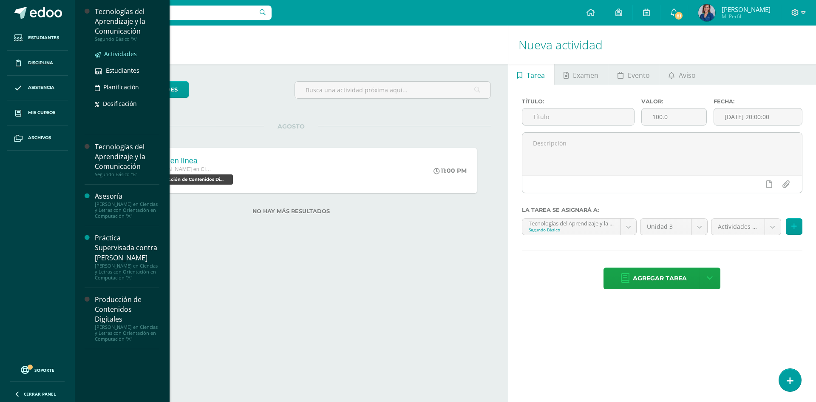
click at [122, 51] on span "Actividades" at bounding box center [120, 54] width 33 height 8
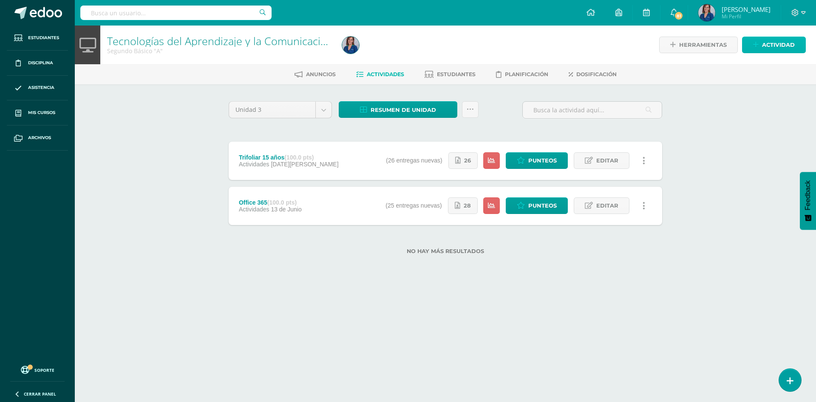
click at [761, 46] on link "Actividad" at bounding box center [774, 45] width 64 height 17
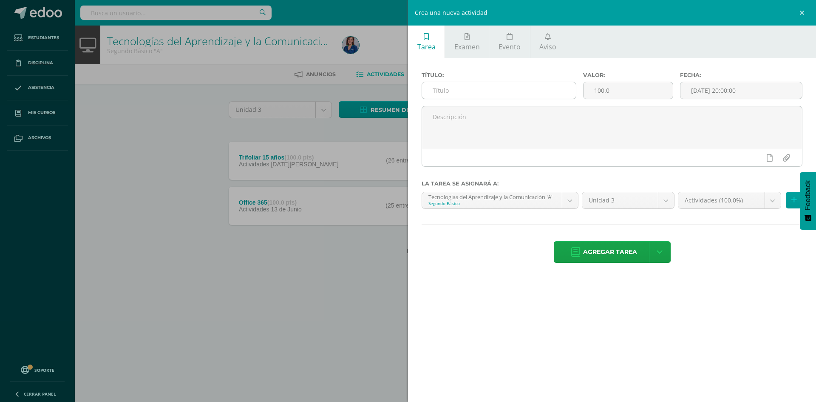
click at [443, 89] on input "text" at bounding box center [499, 90] width 154 height 17
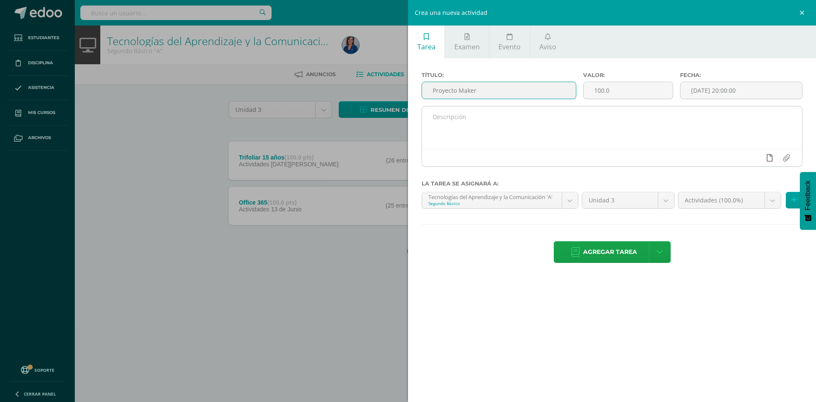
type input "Proyecto Maker"
click at [769, 158] on icon at bounding box center [770, 158] width 6 height 8
click at [750, 158] on icon at bounding box center [754, 158] width 8 height 8
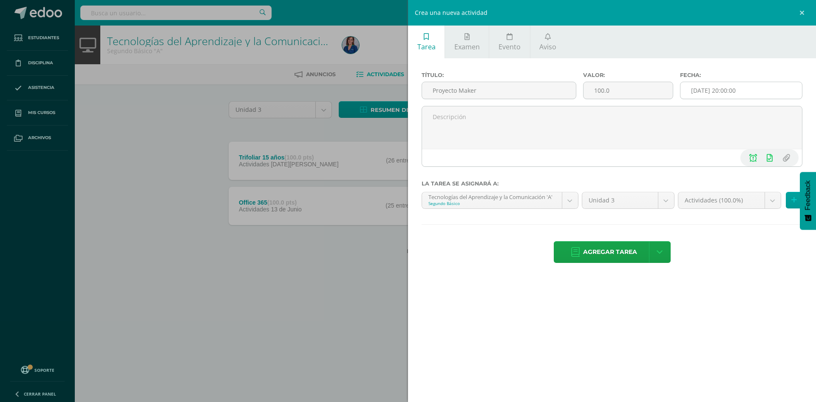
click at [727, 91] on input "[DATE] 20:00:00" at bounding box center [742, 90] width 122 height 17
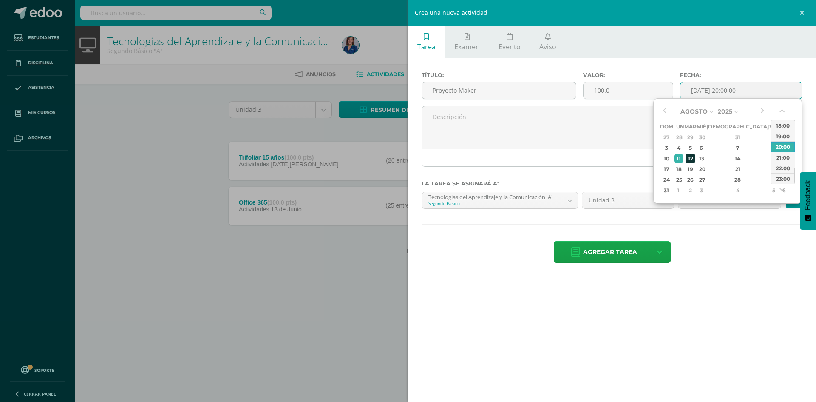
click at [696, 160] on div "12" at bounding box center [691, 158] width 10 height 10
type input "2025-08-12 20:00"
click at [744, 244] on div "Agregar tarea Agregar tarea y ocultar" at bounding box center [612, 252] width 381 height 23
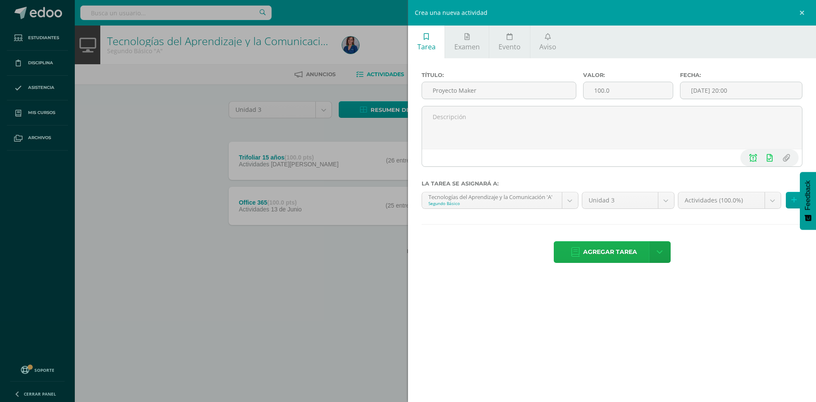
click at [613, 250] on span "Agregar tarea" at bounding box center [610, 251] width 54 height 21
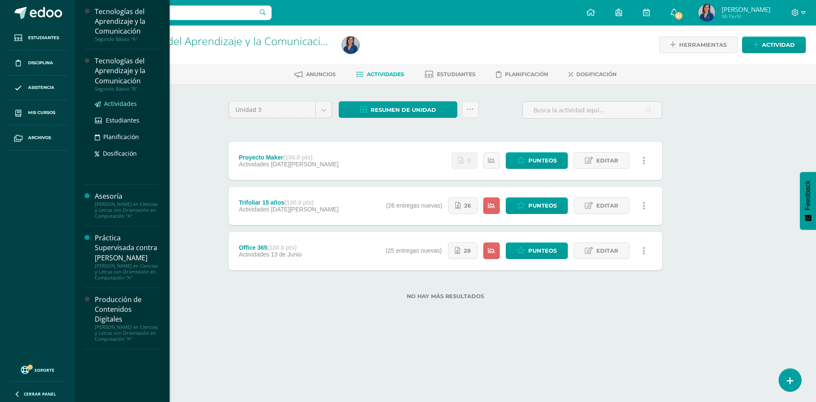
click at [125, 102] on span "Actividades" at bounding box center [120, 103] width 33 height 8
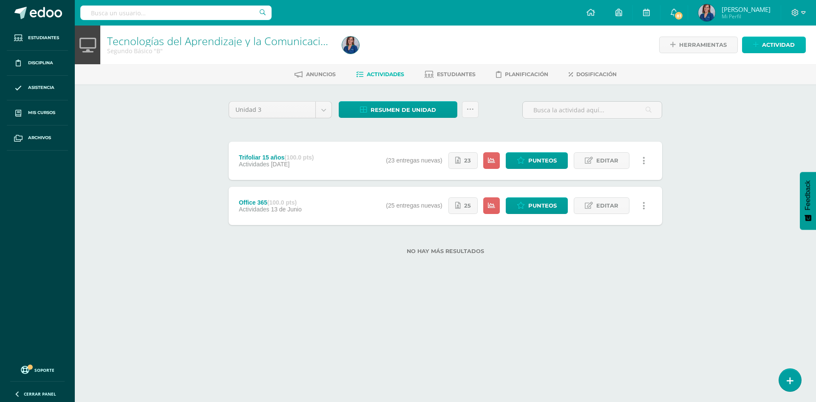
click at [771, 48] on span "Actividad" at bounding box center [778, 45] width 33 height 16
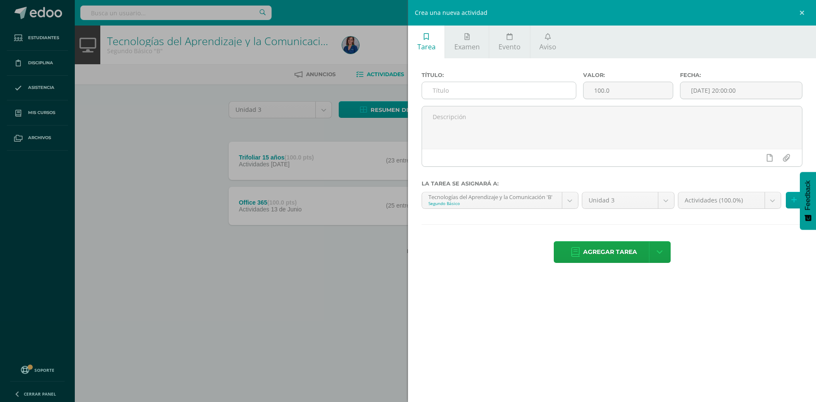
click at [448, 89] on input "text" at bounding box center [499, 90] width 154 height 17
type input "Proyecto Maker"
click at [733, 94] on input "[DATE] 20:00:00" at bounding box center [742, 90] width 122 height 17
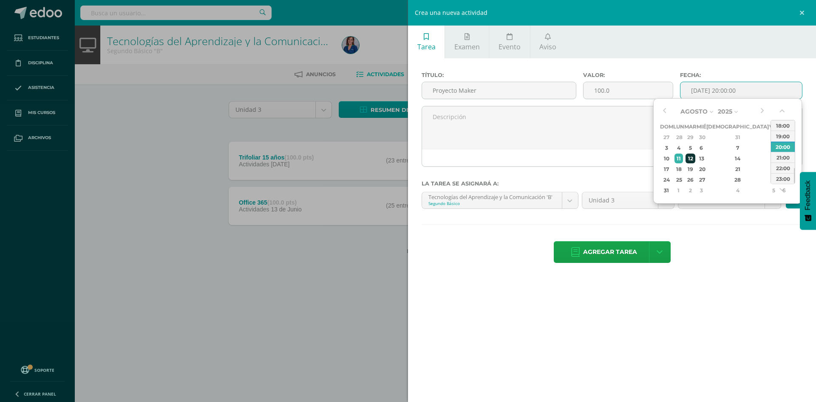
click at [696, 159] on div "12" at bounding box center [691, 158] width 10 height 10
type input "2025-08-12 20:00"
click at [733, 248] on div "Agregar tarea Agregar tarea y ocultar" at bounding box center [612, 252] width 381 height 23
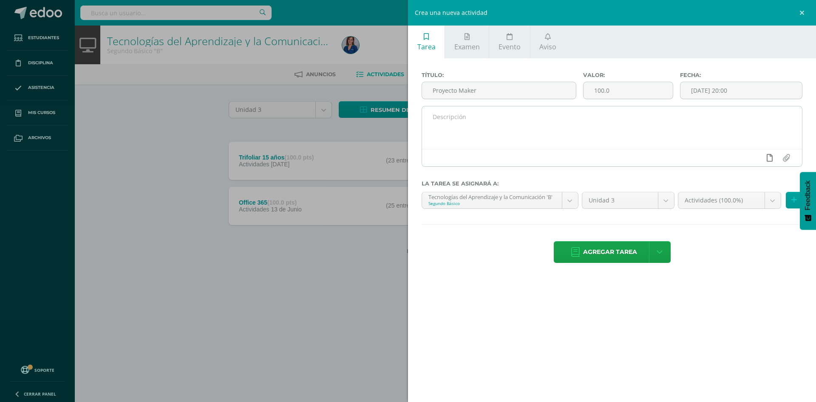
click at [768, 159] on icon at bounding box center [770, 158] width 6 height 8
click at [750, 158] on icon at bounding box center [754, 158] width 8 height 8
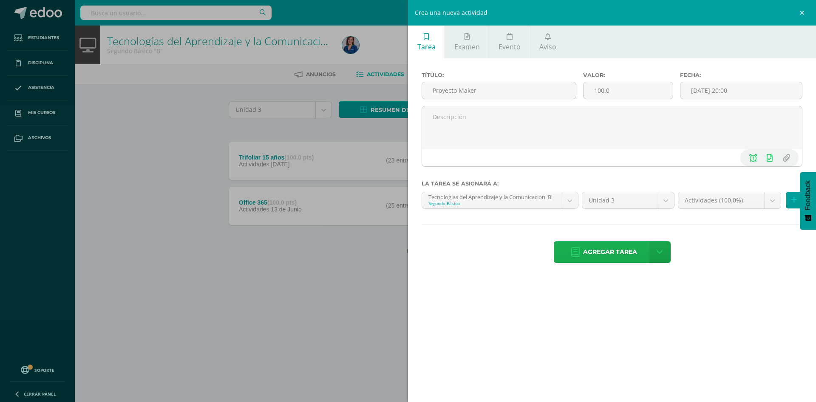
click at [571, 254] on icon at bounding box center [575, 251] width 9 height 9
